Goal: Task Accomplishment & Management: Complete application form

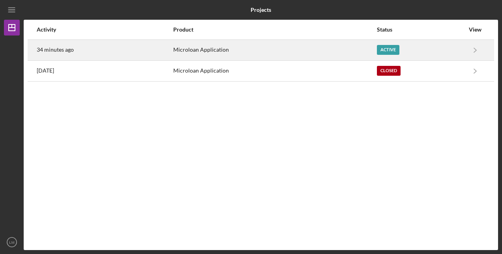
click at [389, 51] on div "Active" at bounding box center [388, 50] width 23 height 10
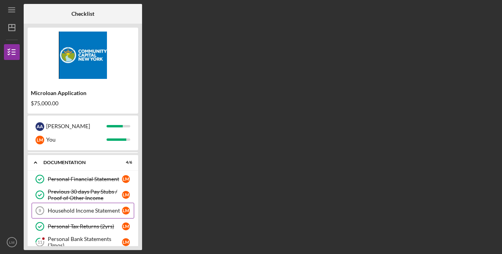
scroll to position [58, 0]
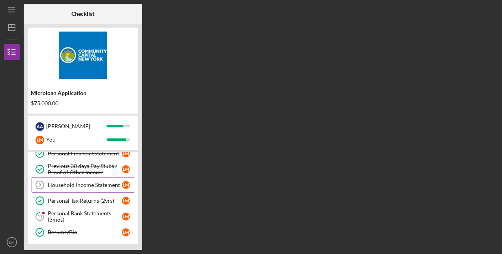
click at [106, 182] on div "Household Income Statement" at bounding box center [85, 185] width 74 height 6
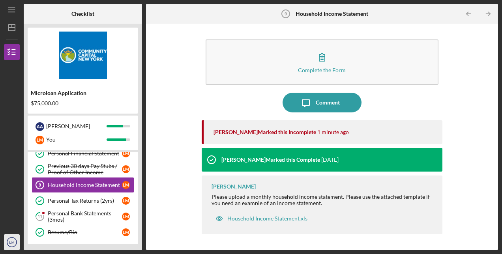
click at [12, 244] on text "LM" at bounding box center [11, 243] width 5 height 4
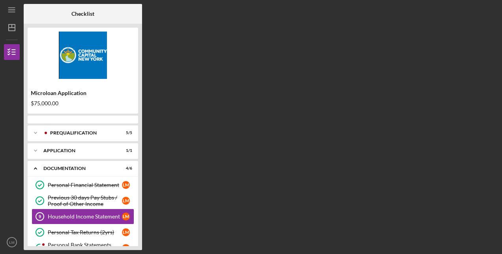
scroll to position [30, 0]
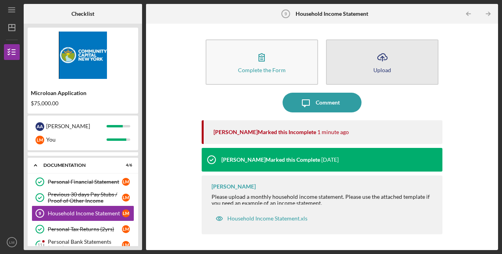
click at [382, 62] on icon "Icon/Upload" at bounding box center [383, 57] width 20 height 20
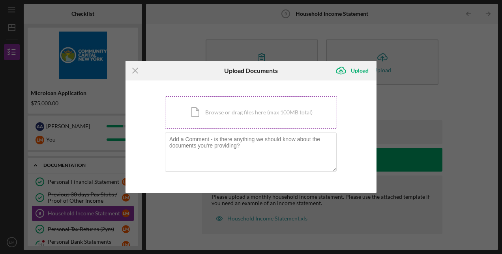
click at [255, 122] on div "Icon/Document Browse or drag files here (max 100MB total) Tap to choose files o…" at bounding box center [251, 112] width 172 height 32
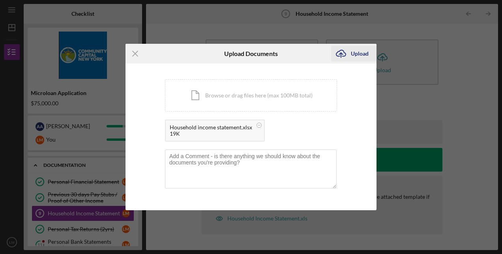
click at [361, 55] on div "Upload" at bounding box center [360, 54] width 18 height 16
